Goal: Information Seeking & Learning: Learn about a topic

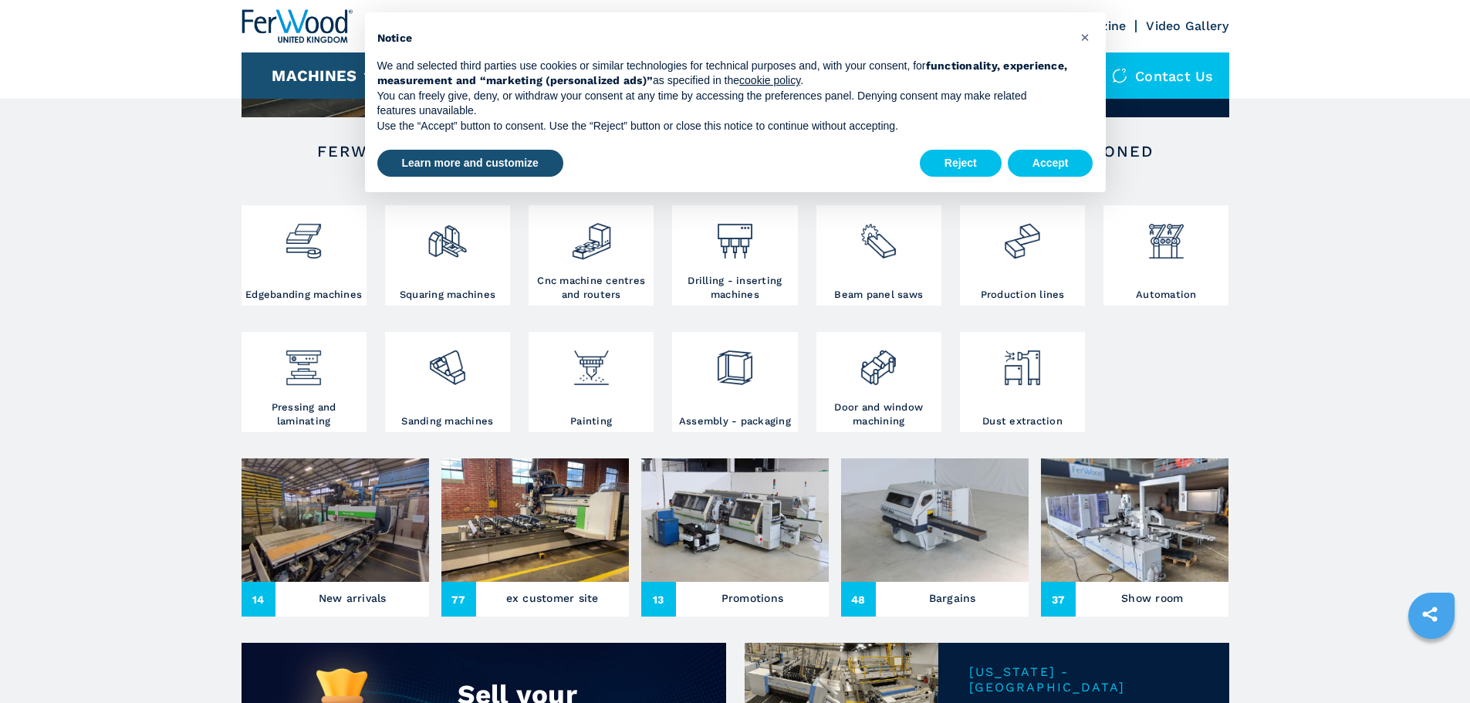
click at [1021, 386] on img at bounding box center [1021, 362] width 41 height 52
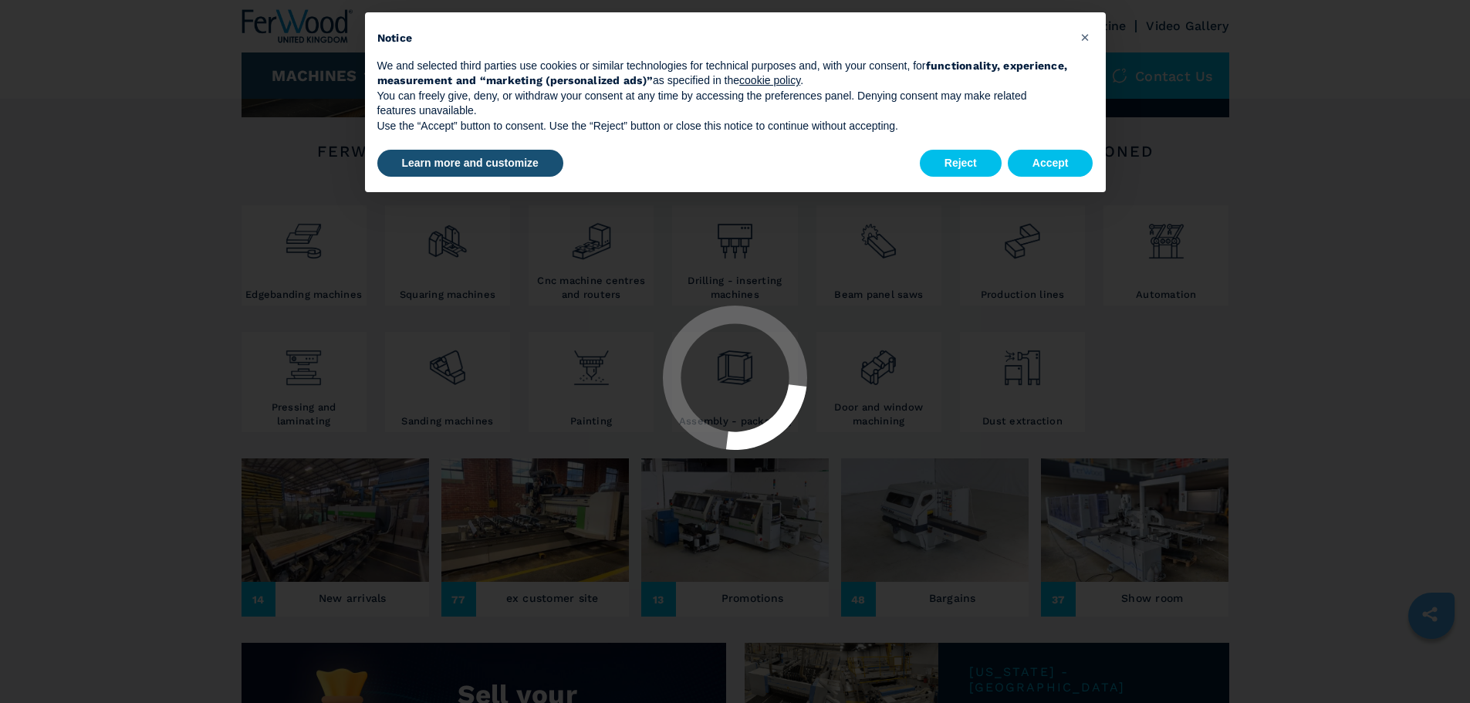
select select "**********"
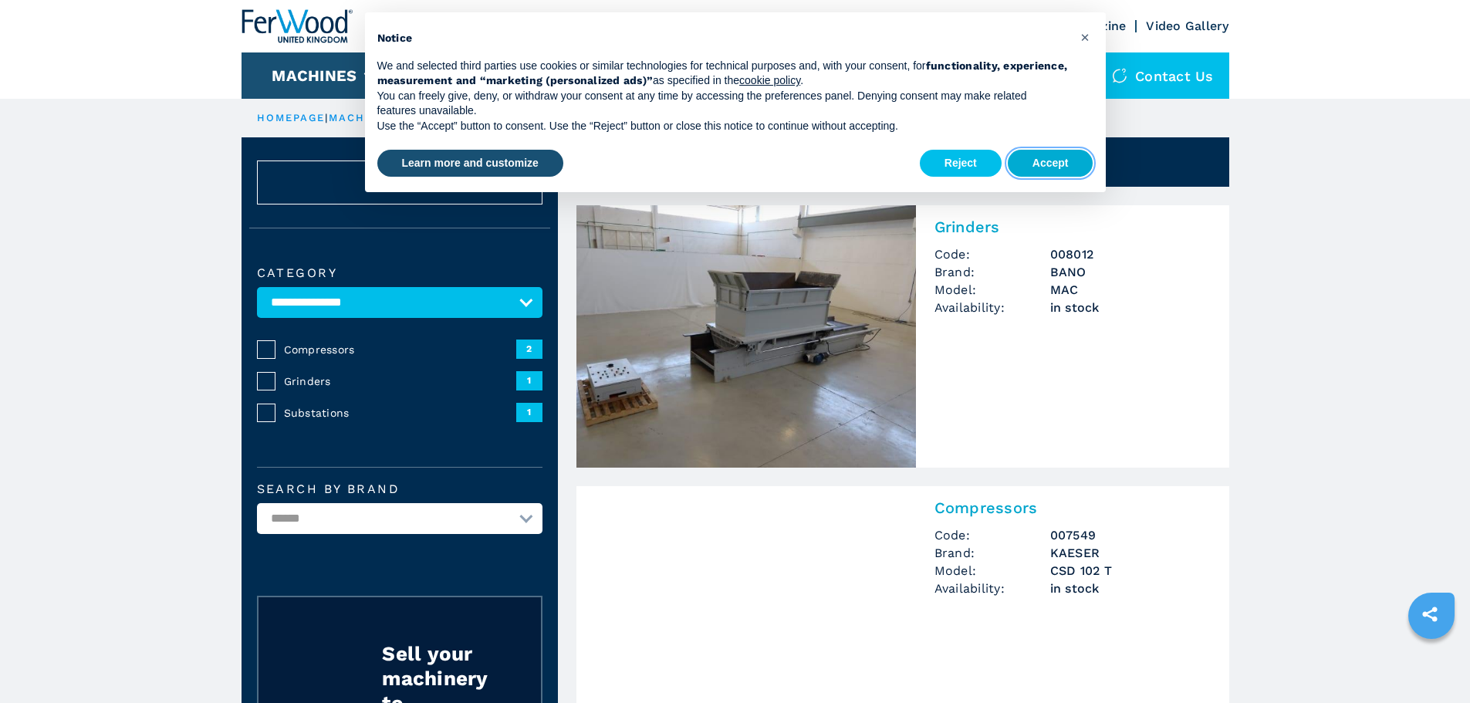
click at [1068, 161] on button "Accept" at bounding box center [1051, 164] width 86 height 28
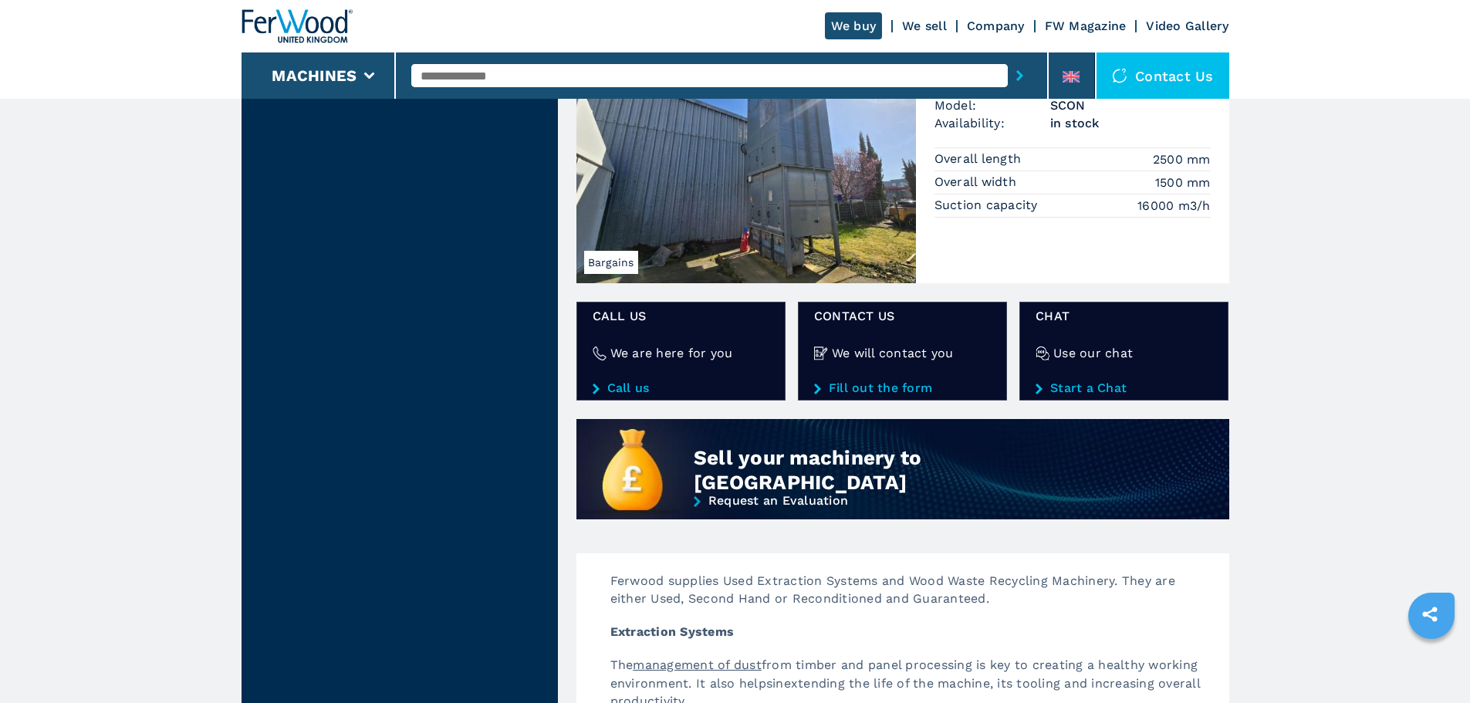
scroll to position [926, 0]
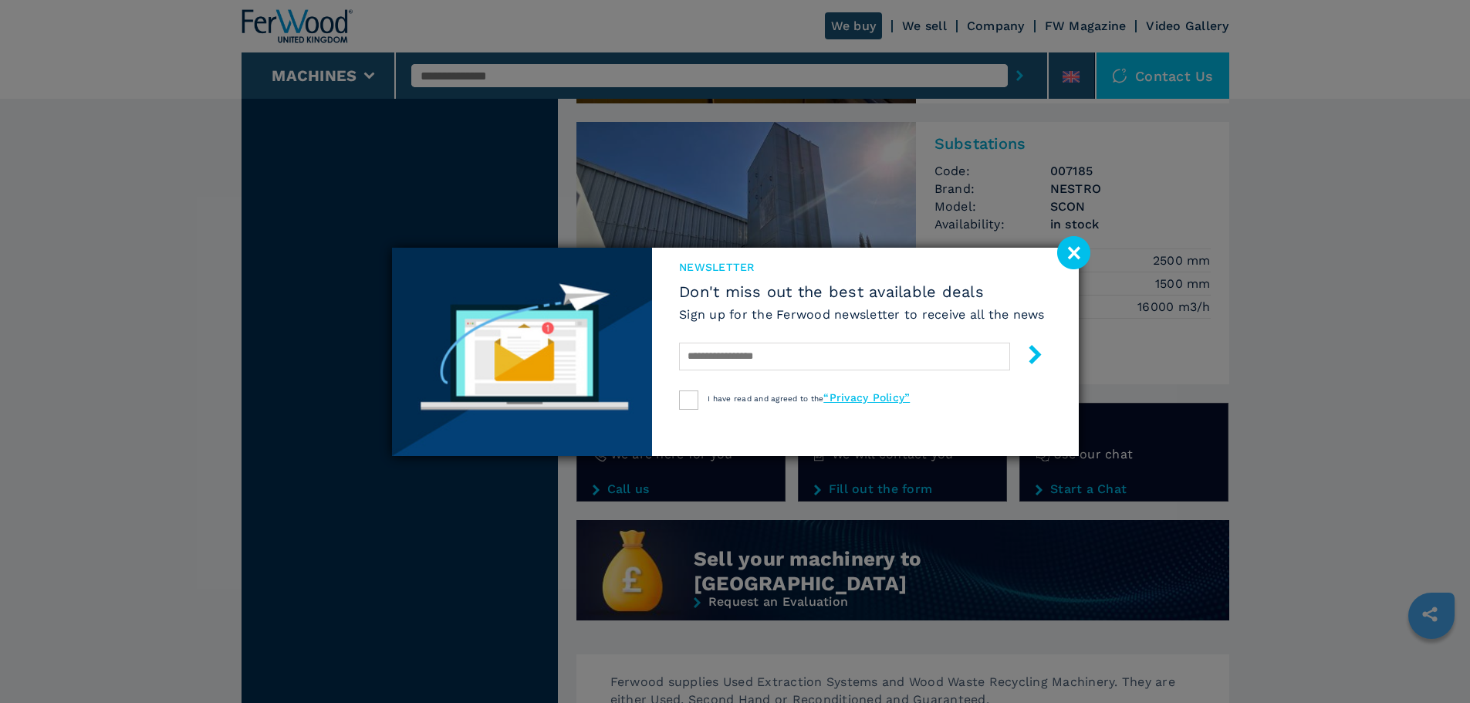
click at [1072, 248] on image at bounding box center [1073, 252] width 33 height 33
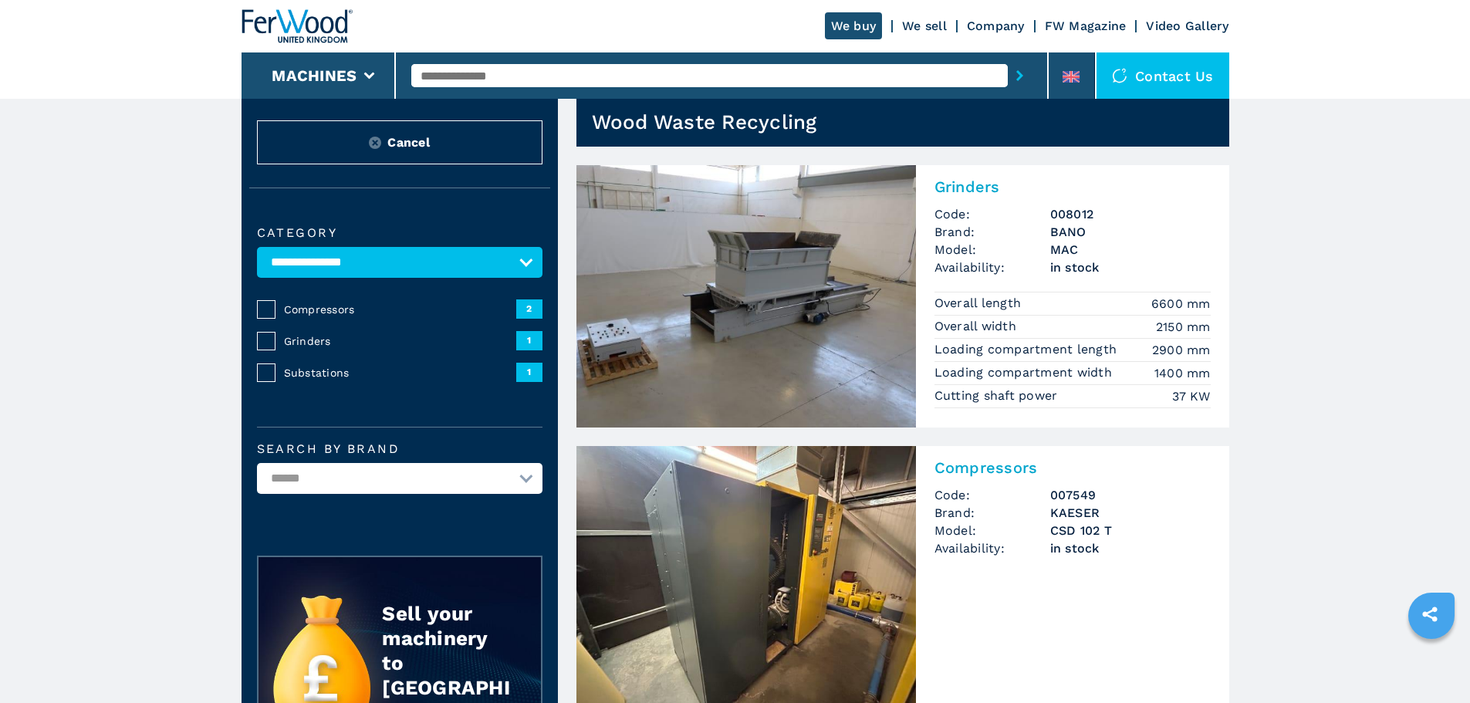
scroll to position [0, 0]
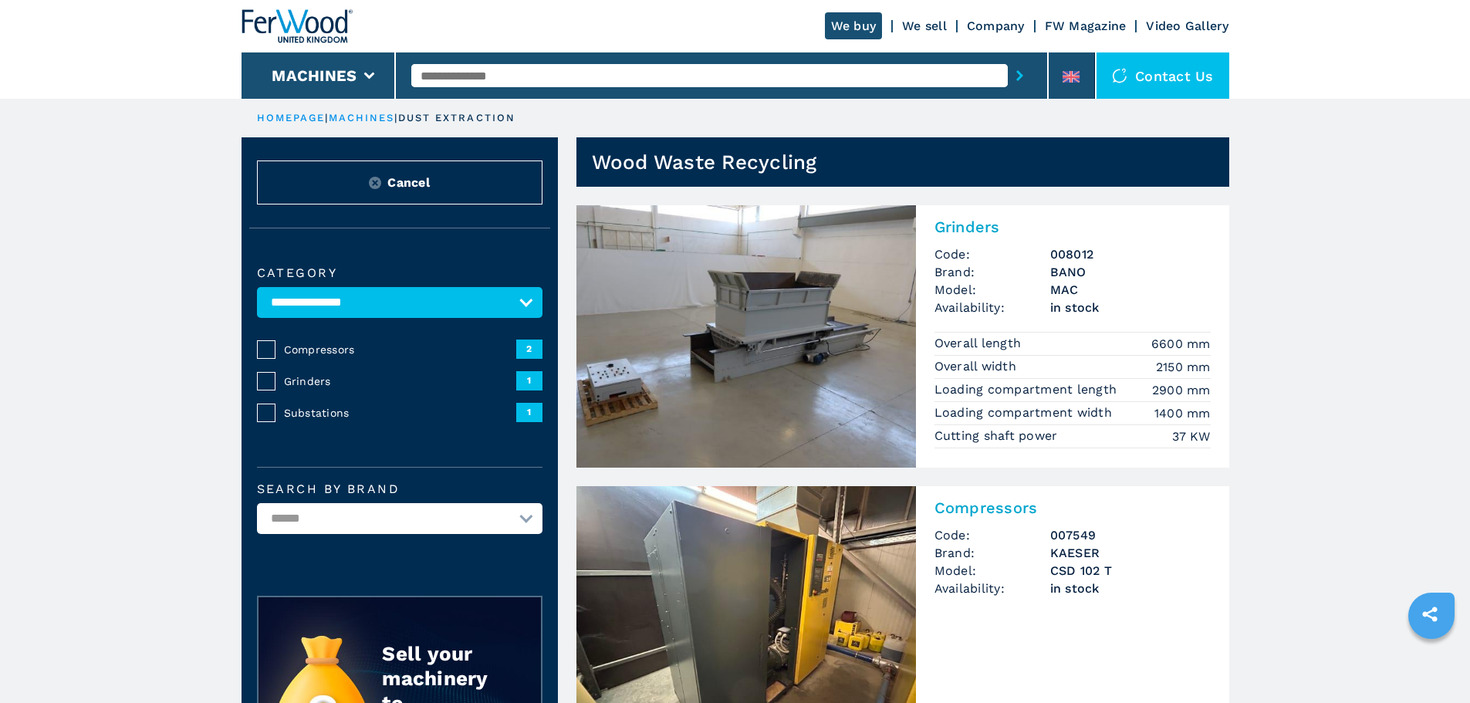
click at [338, 32] on img at bounding box center [296, 26] width 111 height 34
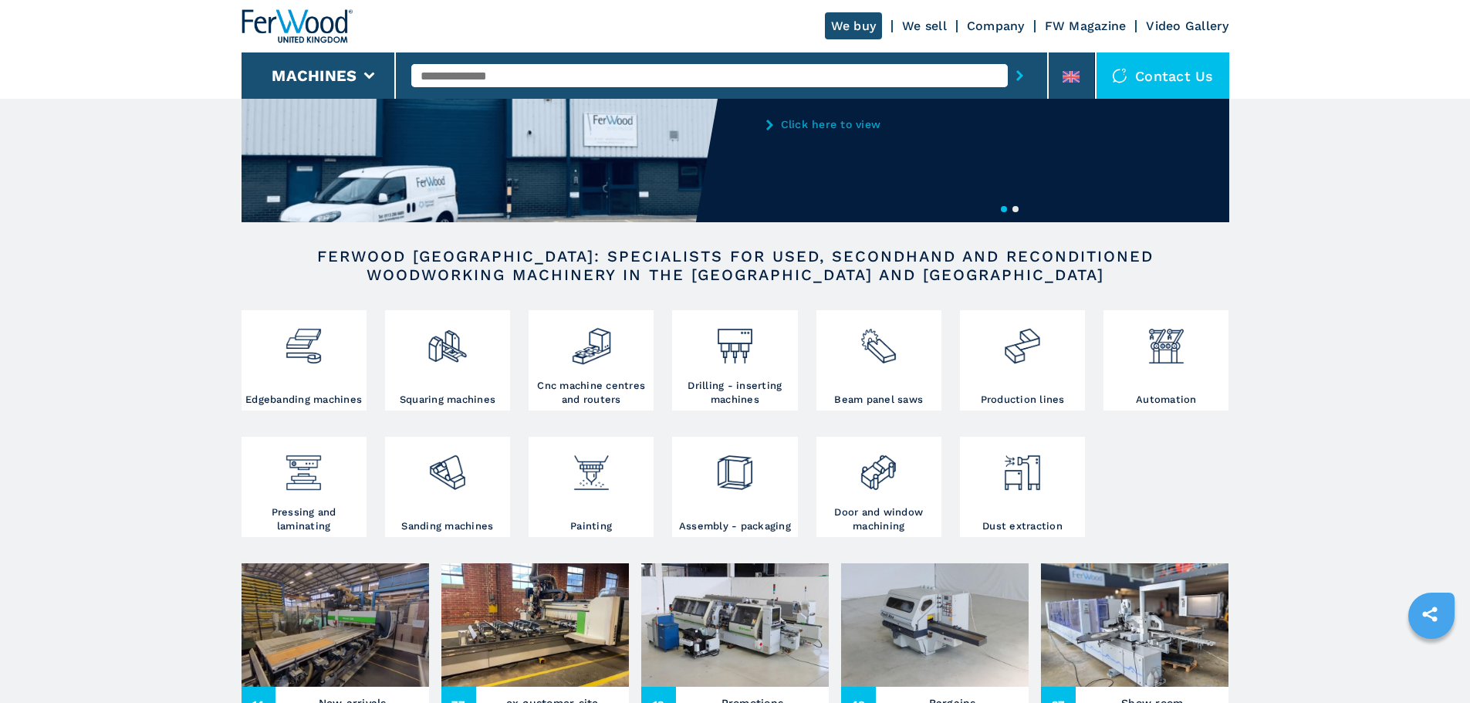
scroll to position [154, 0]
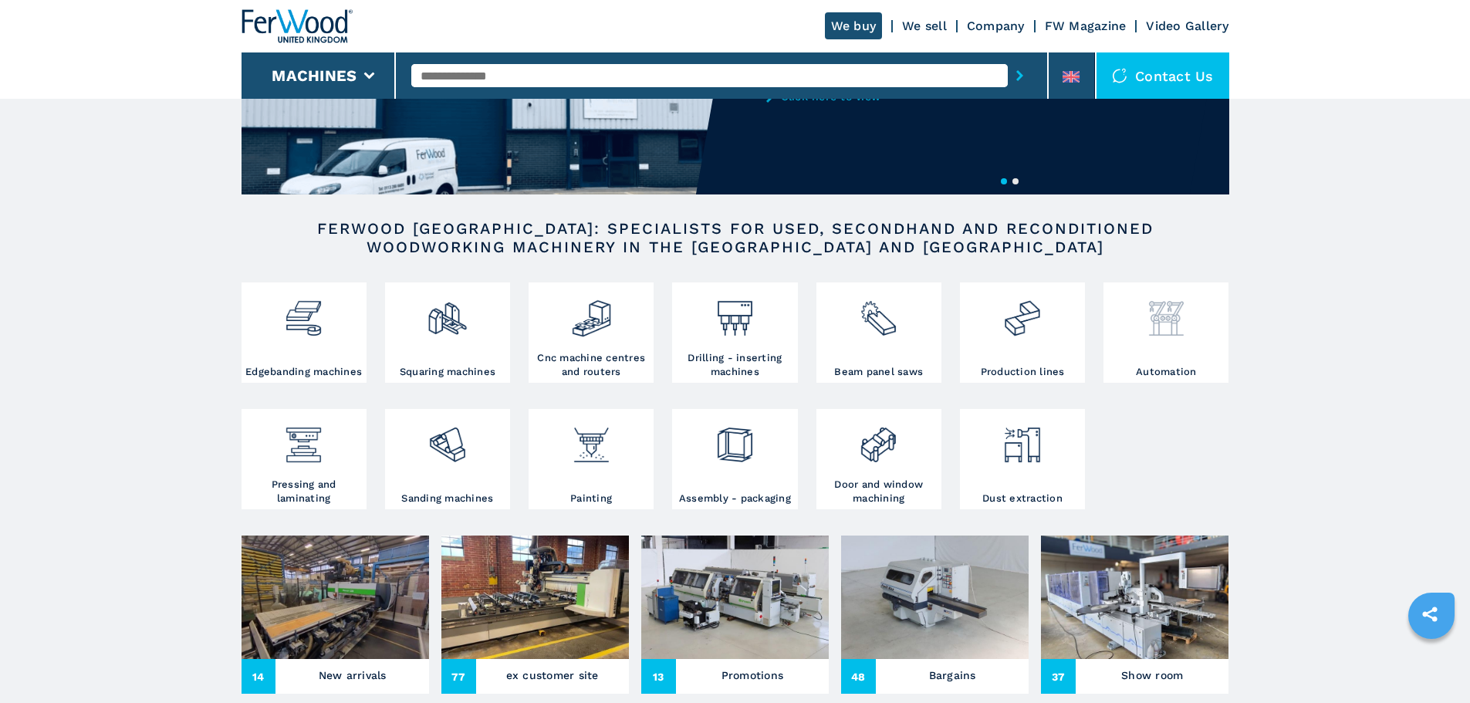
click at [1160, 319] on img at bounding box center [1166, 312] width 41 height 52
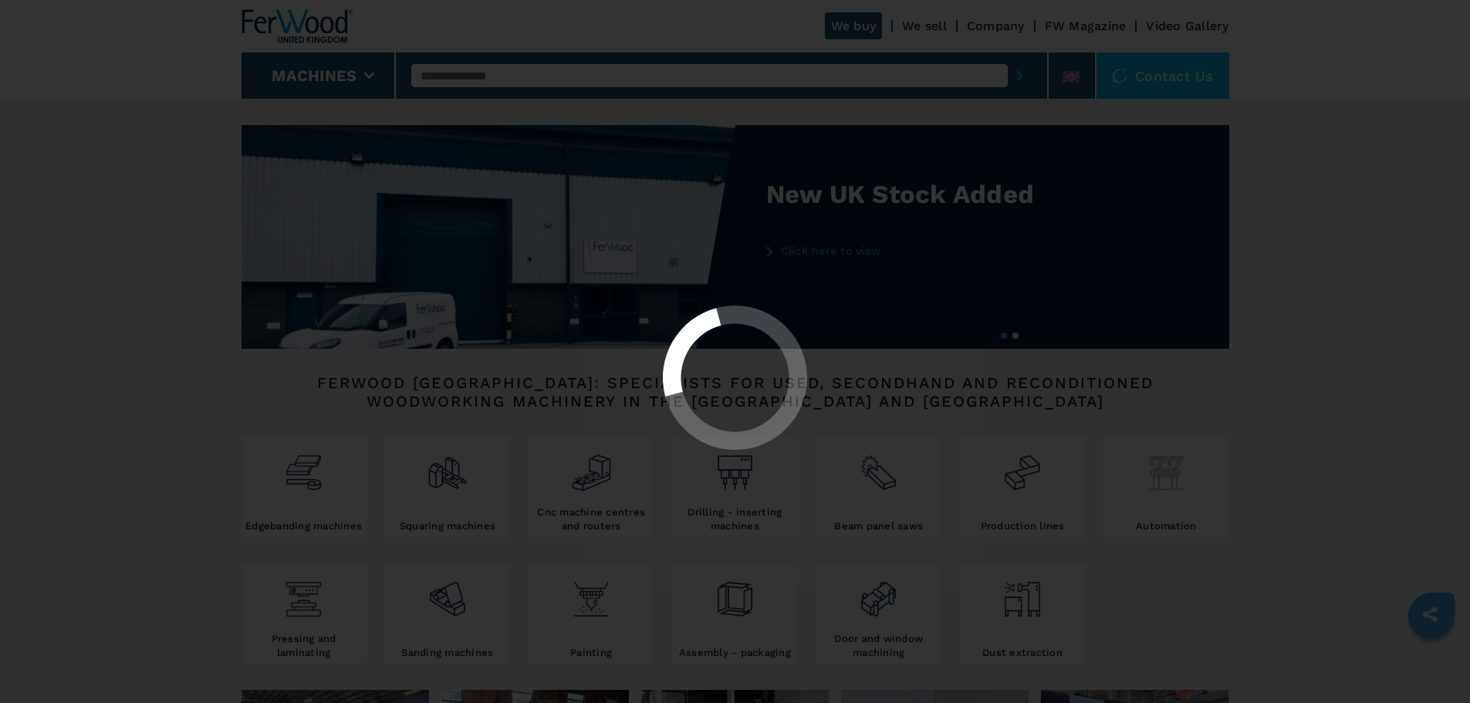
select select "**********"
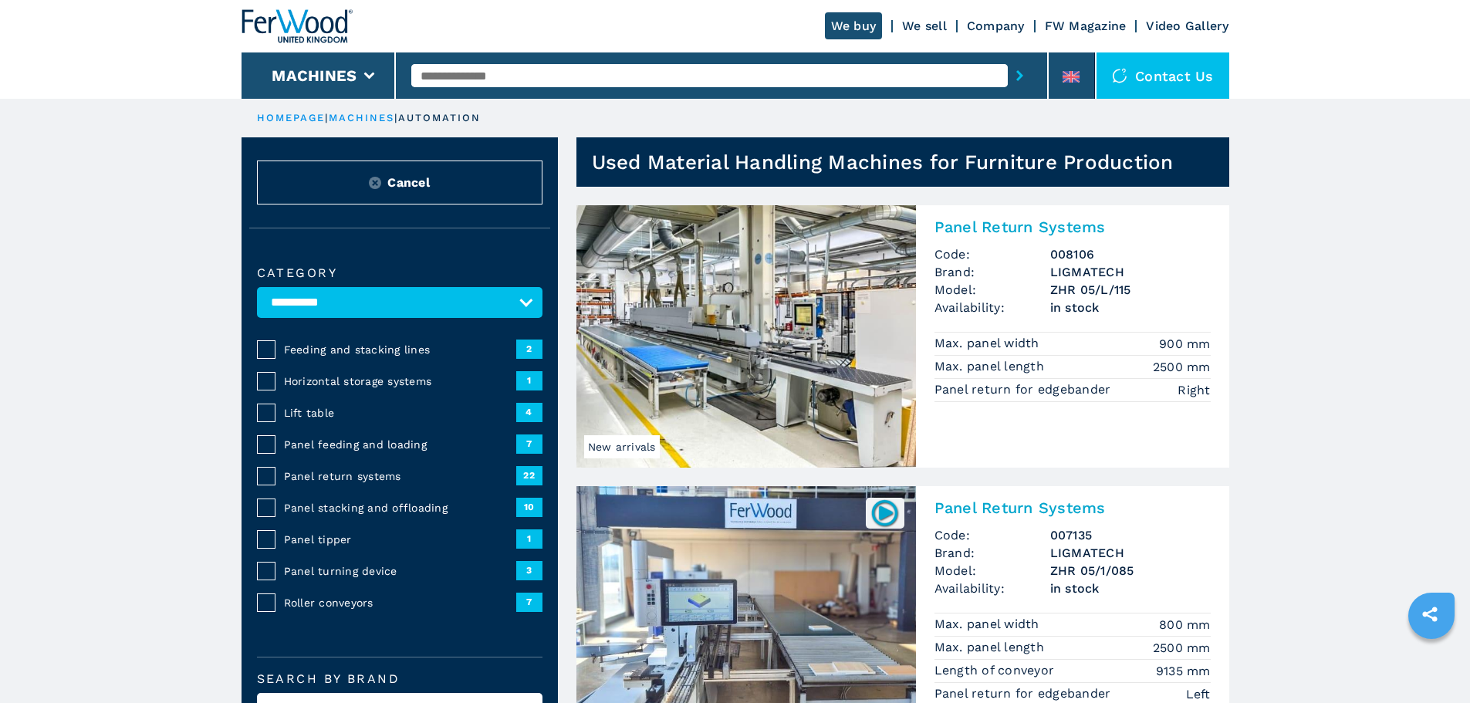
click at [274, 20] on img at bounding box center [296, 26] width 111 height 34
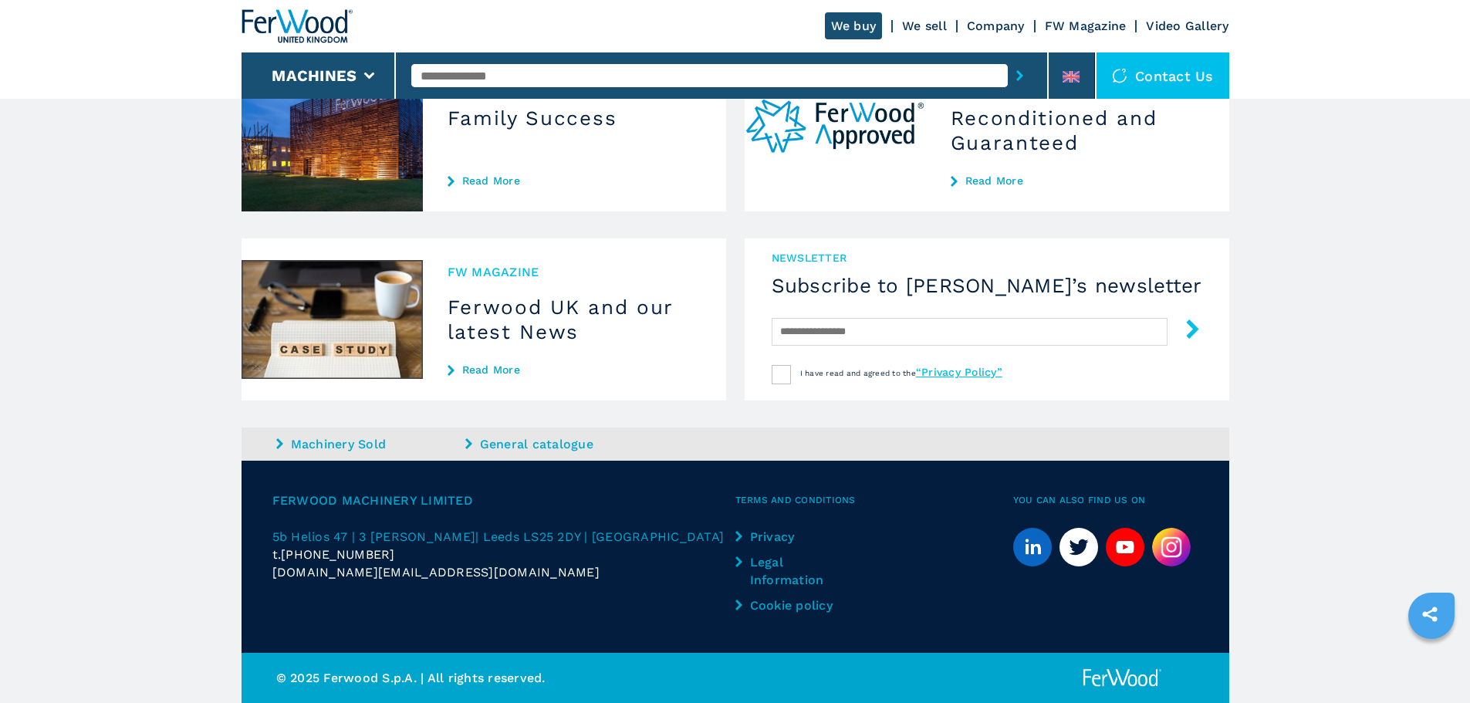
scroll to position [1333, 0]
